Goal: Task Accomplishment & Management: Complete application form

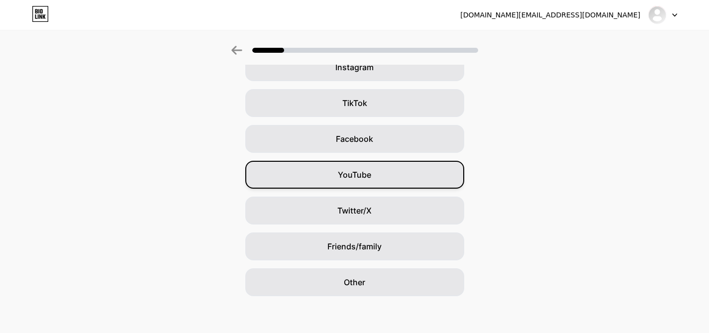
scroll to position [96, 0]
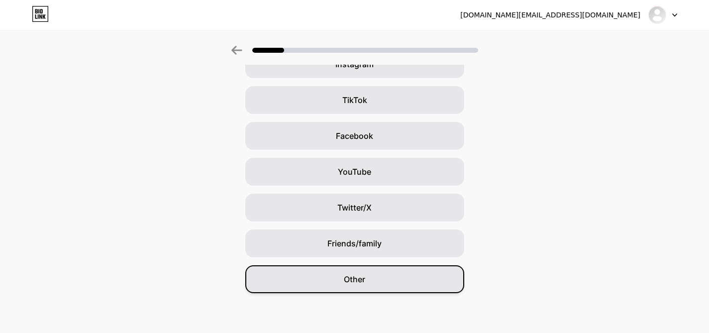
click at [374, 286] on div "Other" at bounding box center [354, 279] width 219 height 28
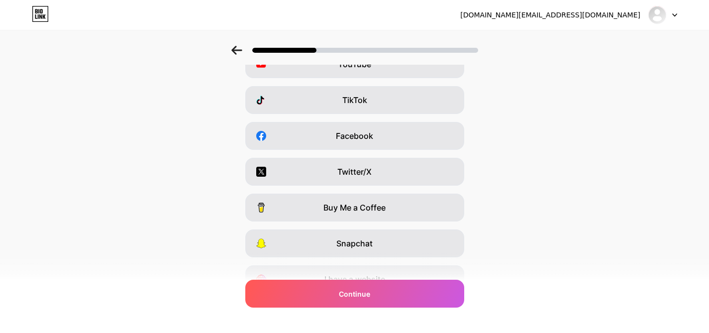
scroll to position [0, 0]
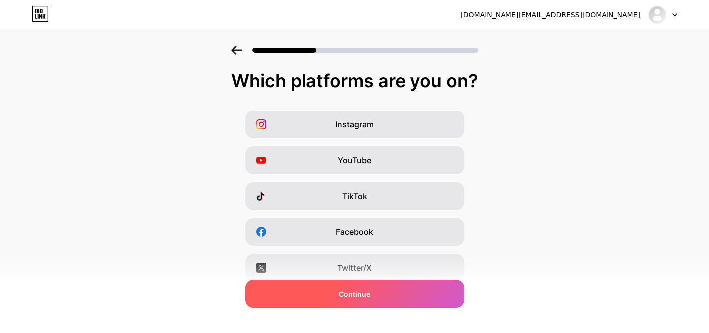
click at [351, 302] on div "Continue" at bounding box center [354, 294] width 219 height 28
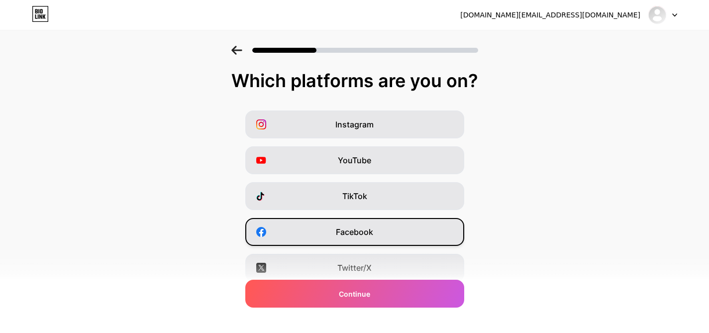
click at [342, 226] on span "Facebook" at bounding box center [354, 232] width 37 height 12
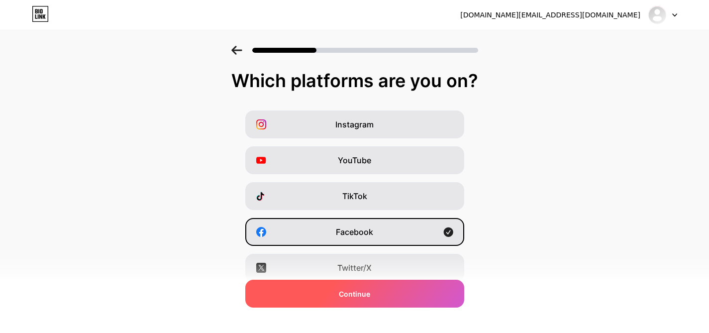
click at [347, 293] on span "Continue" at bounding box center [354, 294] width 31 height 10
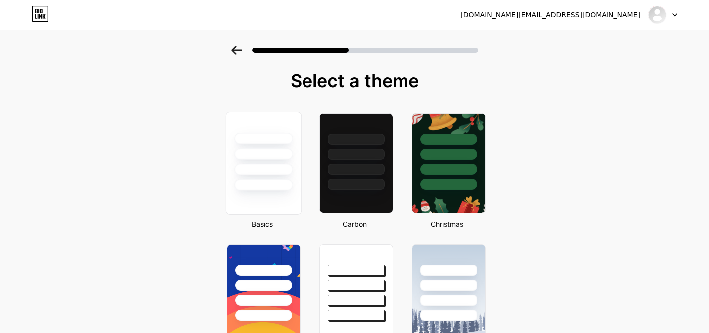
click at [286, 187] on div at bounding box center [263, 184] width 58 height 11
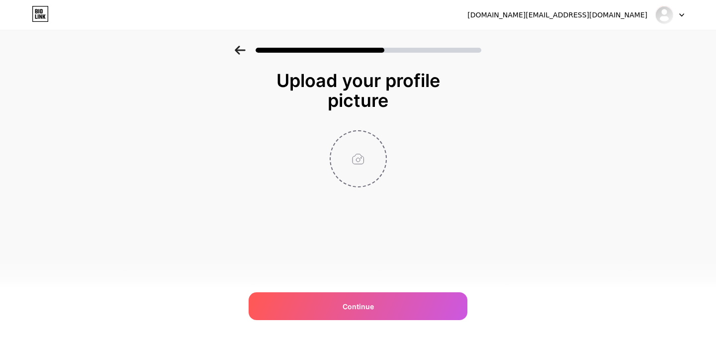
click at [354, 164] on input "file" at bounding box center [358, 158] width 55 height 55
type input "C:\fakepath\Screenshot (2).png"
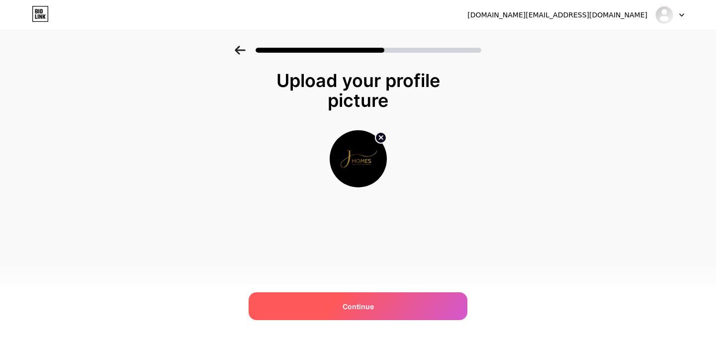
click at [338, 300] on div "Continue" at bounding box center [358, 307] width 219 height 28
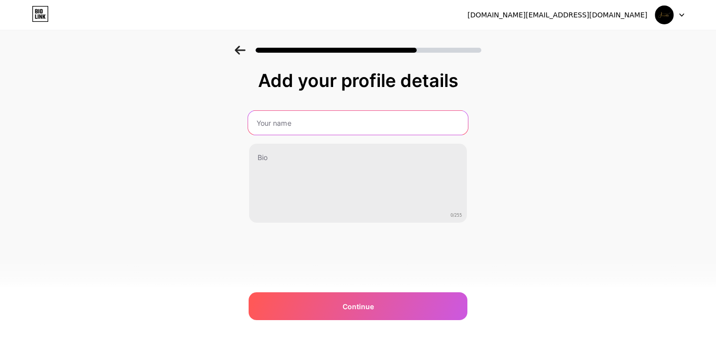
click at [306, 124] on input "text" at bounding box center [358, 123] width 220 height 24
type input "JHomes"
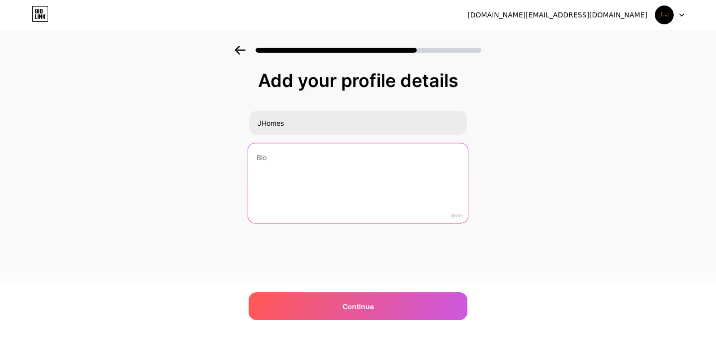
click at [301, 163] on textarea at bounding box center [358, 183] width 220 height 81
paste textarea "JHomes is a Jerusalem-based boutique real estate agency specializing in luxury …"
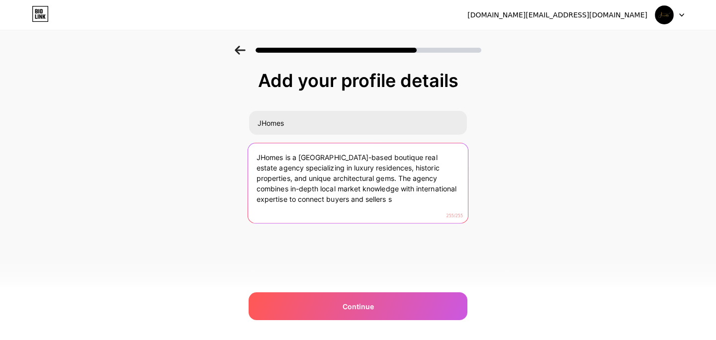
drag, startPoint x: 346, startPoint y: 179, endPoint x: 357, endPoint y: 204, distance: 27.2
click at [357, 204] on textarea "JHomes is a Jerusalem-based boutique real estate agency specializing in luxury …" at bounding box center [358, 183] width 220 height 81
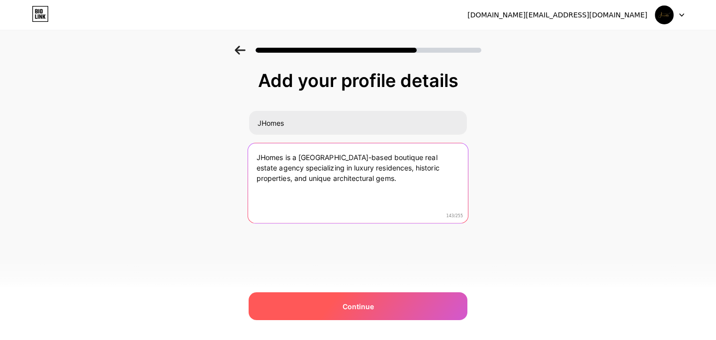
type textarea "JHomes is a Jerusalem-based boutique real estate agency specializing in luxury …"
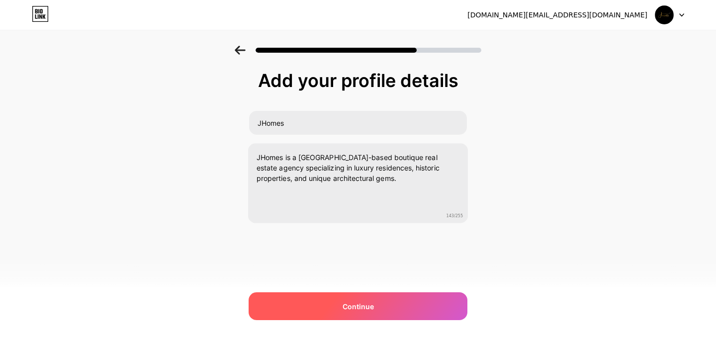
click at [375, 313] on div "Continue" at bounding box center [358, 307] width 219 height 28
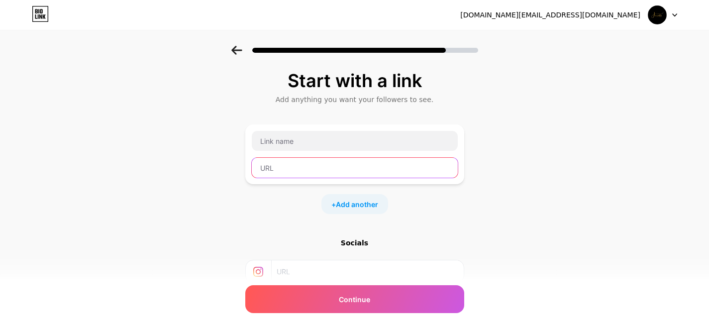
click at [303, 166] on input "text" at bounding box center [355, 168] width 206 height 20
paste input "https://www.jhomes.co.il/"
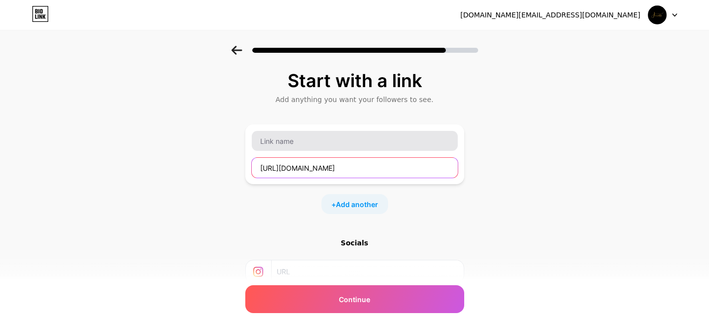
type input "https://www.jhomes.co.il/"
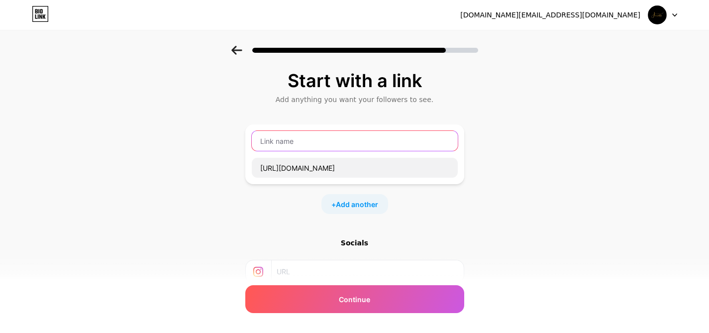
click at [299, 145] on input "text" at bounding box center [355, 141] width 206 height 20
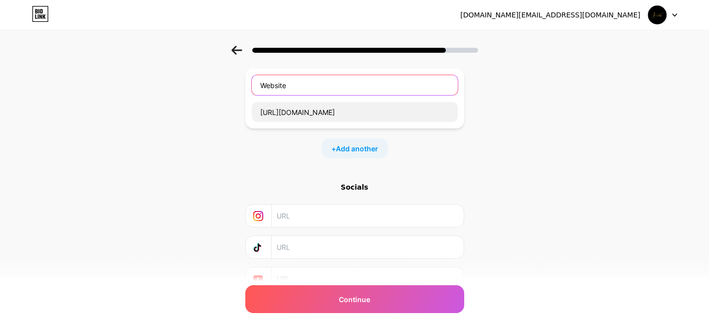
scroll to position [102, 0]
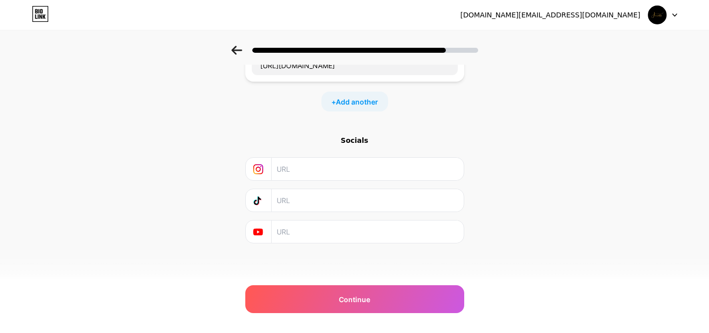
type input "Website"
click at [364, 107] on div "+ Add another" at bounding box center [354, 102] width 67 height 20
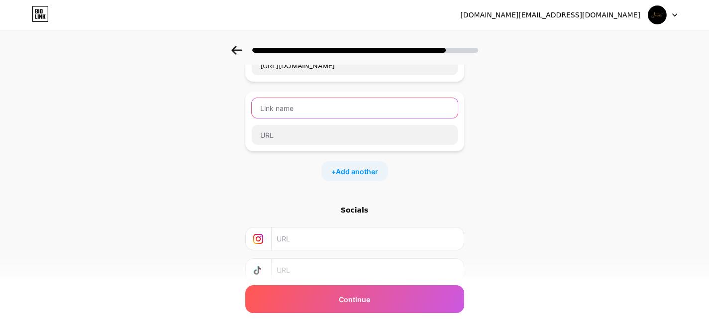
click at [343, 99] on input "text" at bounding box center [355, 108] width 206 height 20
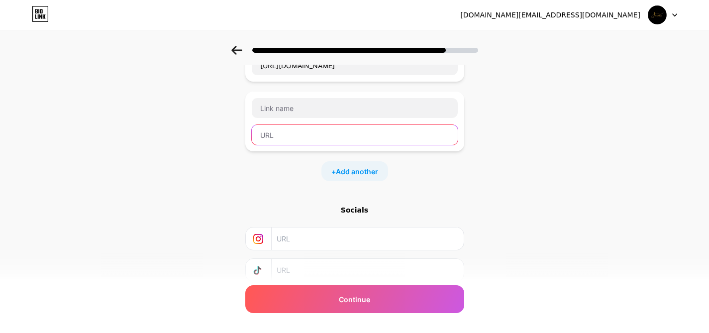
click at [312, 132] on input "text" at bounding box center [355, 135] width 206 height 20
paste input "https://www.facebook.com/people/JHomes-Jerusalem-Fine-Realty/100066566027813/"
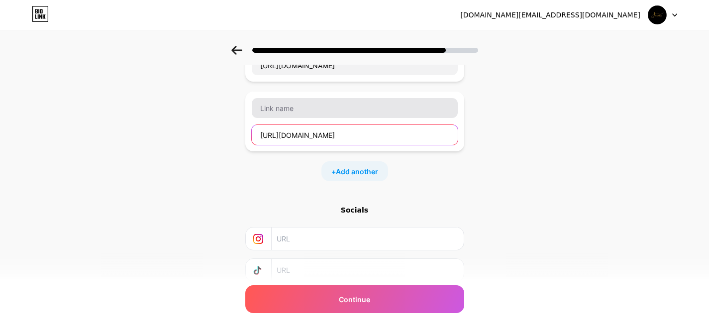
scroll to position [0, 100]
type input "https://www.facebook.com/people/JHomes-Jerusalem-Fine-Realty/100066566027813/"
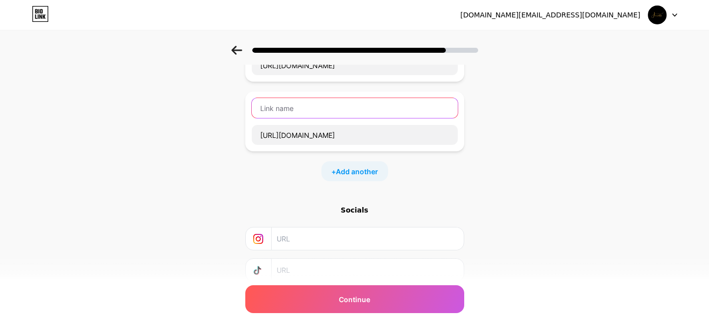
scroll to position [0, 0]
click at [295, 107] on input "text" at bounding box center [355, 108] width 206 height 20
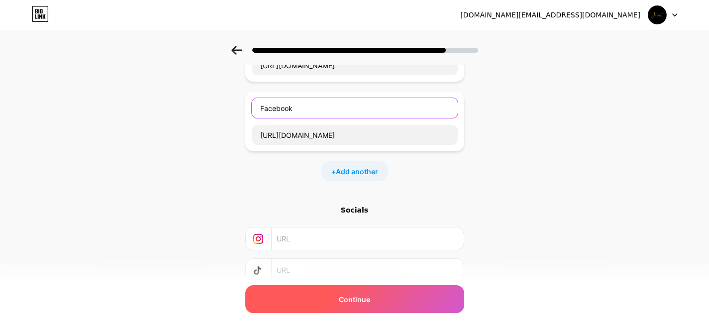
type input "Facebook"
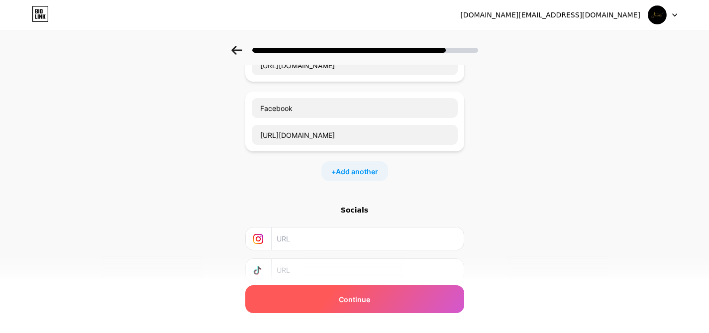
click at [369, 301] on span "Continue" at bounding box center [354, 299] width 31 height 10
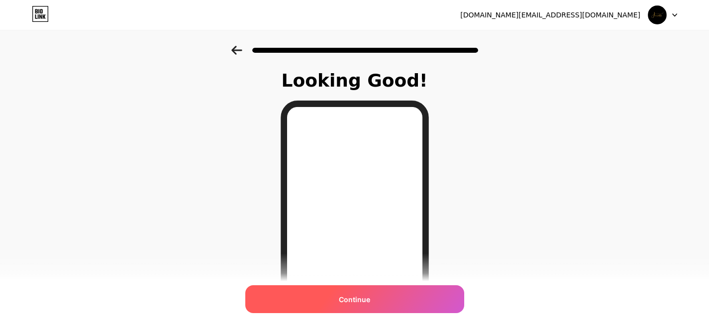
click at [369, 304] on span "Continue" at bounding box center [354, 299] width 31 height 10
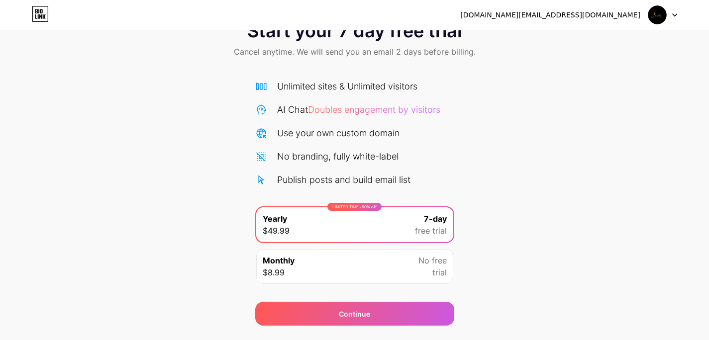
scroll to position [60, 0]
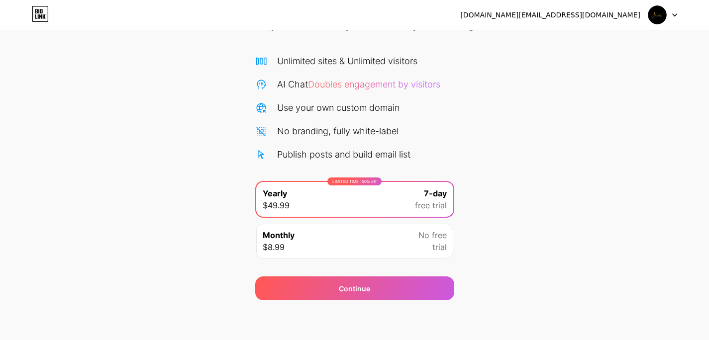
click at [667, 6] on div at bounding box center [662, 15] width 29 height 18
click at [42, 18] on icon at bounding box center [40, 16] width 2 height 4
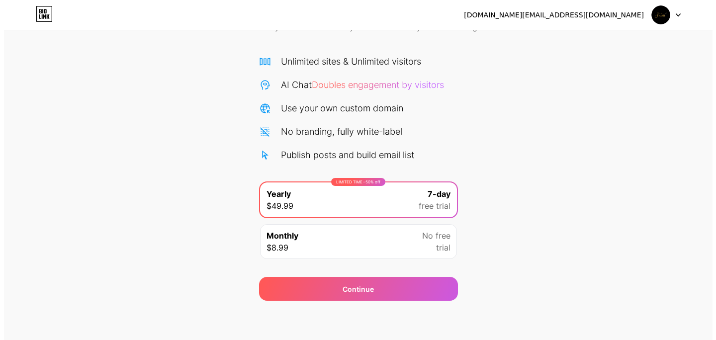
scroll to position [60, 0]
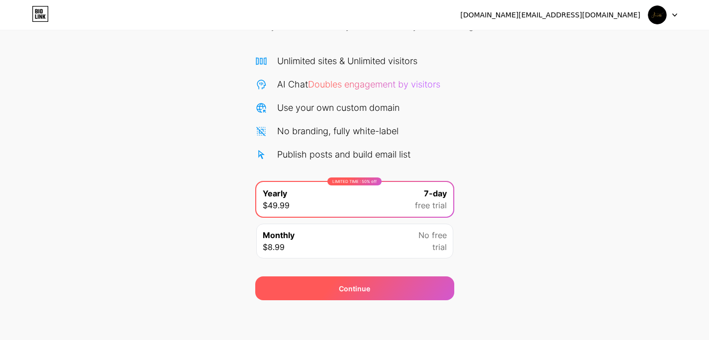
click at [343, 280] on div "Continue" at bounding box center [354, 289] width 199 height 24
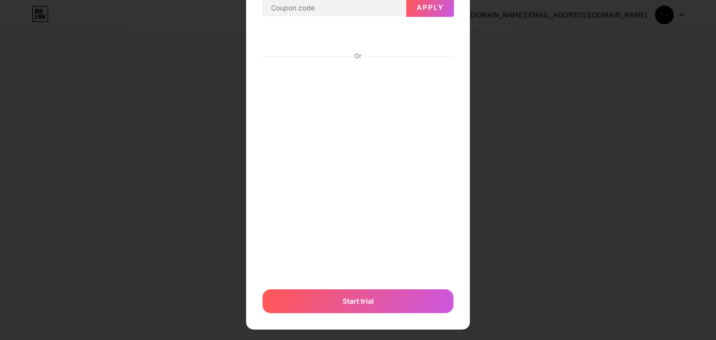
scroll to position [89, 0]
